Goal: Browse casually

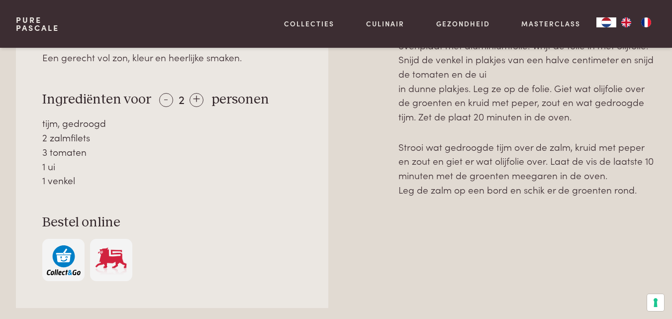
scroll to position [438, 0]
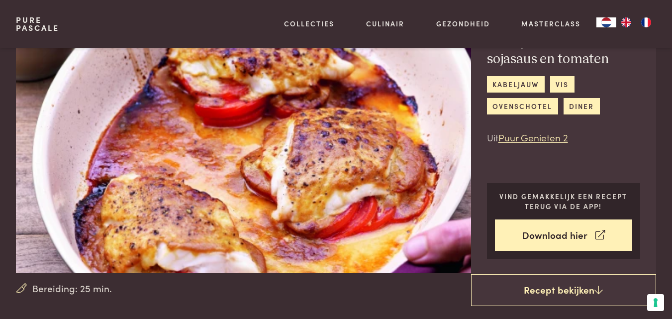
scroll to position [60, 0]
